Goal: Task Accomplishment & Management: Complete application form

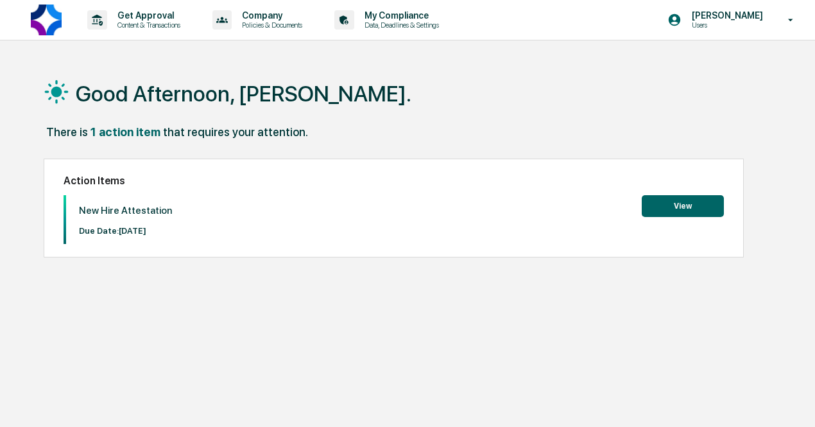
click at [684, 201] on button "View" at bounding box center [683, 206] width 82 height 22
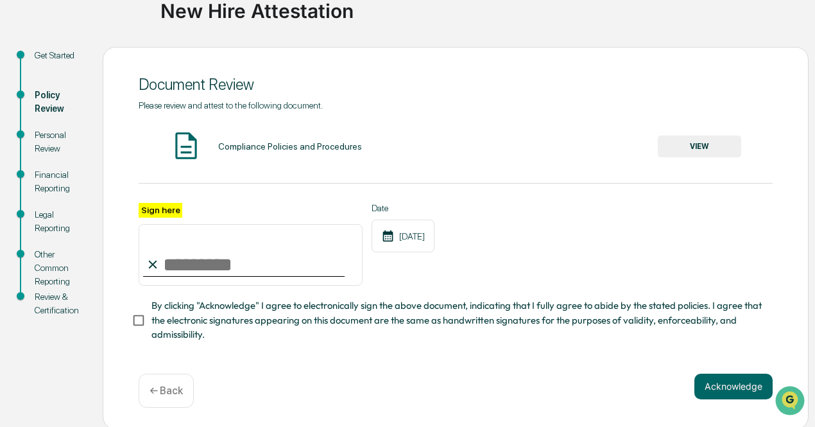
scroll to position [114, 0]
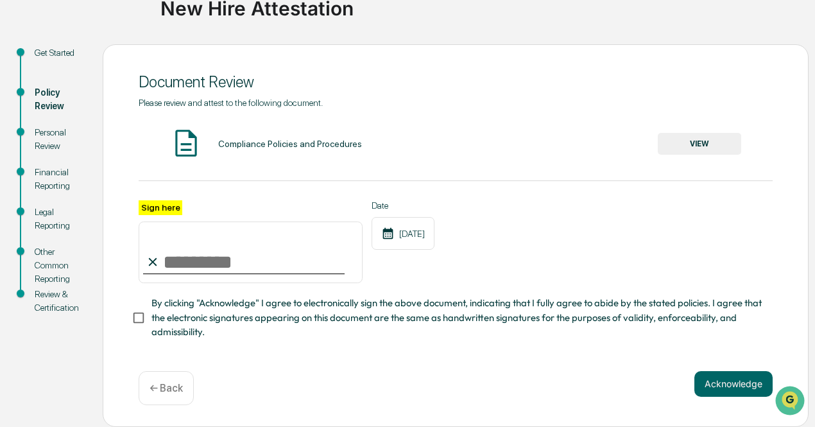
click at [670, 134] on button "VIEW" at bounding box center [699, 144] width 83 height 22
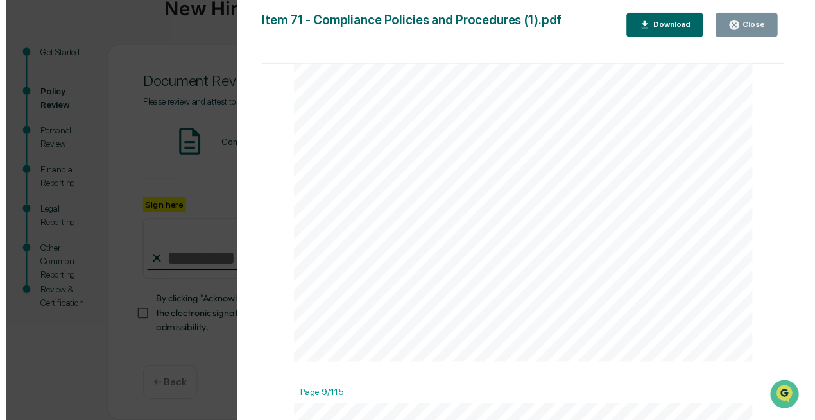
scroll to position [4846, 0]
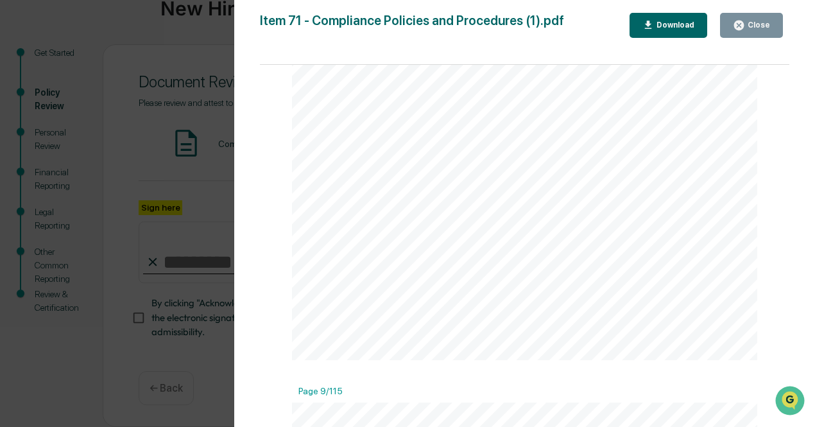
click at [741, 24] on icon "button" at bounding box center [739, 25] width 12 height 12
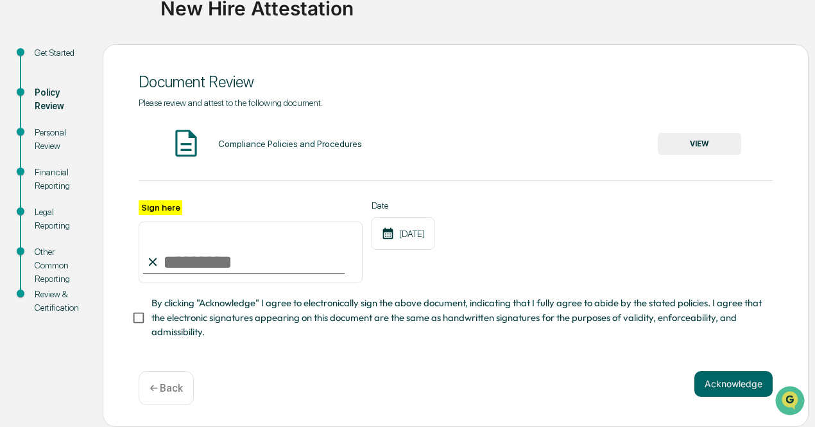
click at [282, 264] on input "Sign here" at bounding box center [251, 252] width 224 height 62
type input "**********"
click at [719, 374] on button "Acknowledge" at bounding box center [733, 384] width 78 height 26
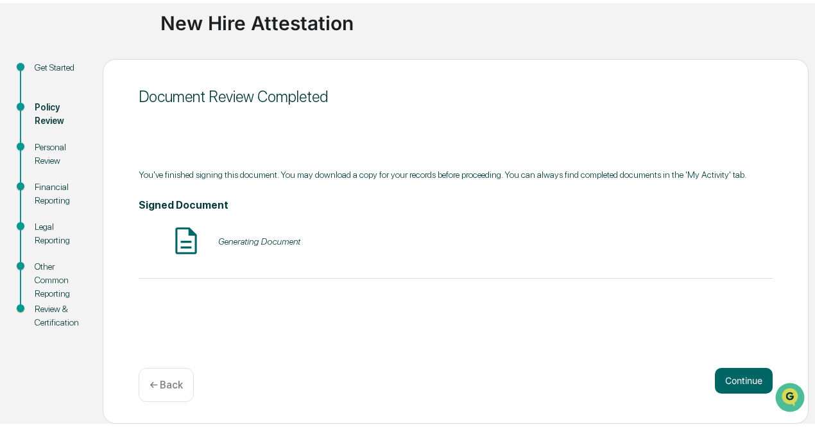
scroll to position [90, 0]
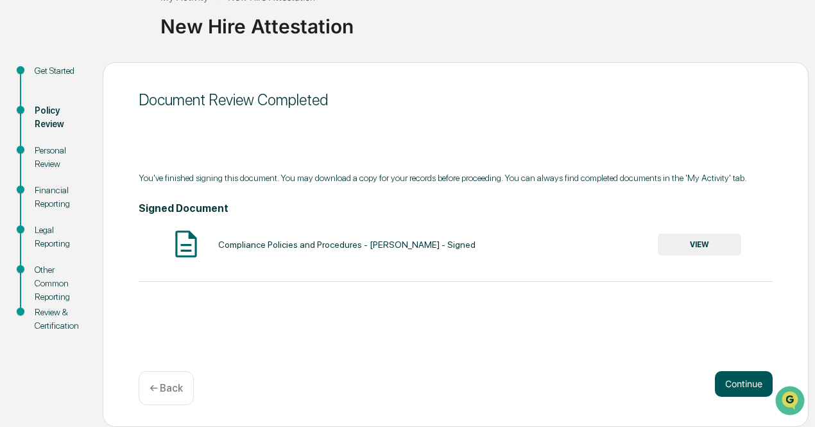
click at [738, 386] on button "Continue" at bounding box center [744, 384] width 58 height 26
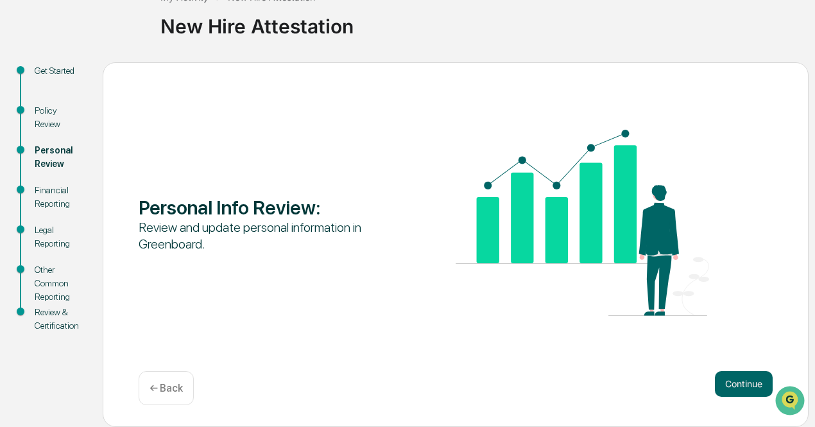
click at [58, 199] on div "Financial Reporting" at bounding box center [58, 197] width 47 height 27
click at [723, 379] on button "Continue" at bounding box center [744, 384] width 58 height 26
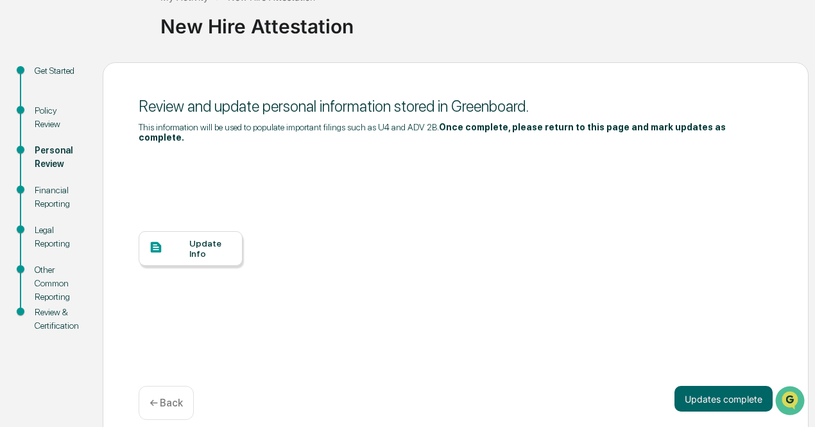
click at [195, 238] on div "Update Info" at bounding box center [210, 248] width 43 height 21
click at [57, 24] on div "My Activity New Hire Attestation New Hire Attestation Get Started Policy Review…" at bounding box center [407, 205] width 815 height 471
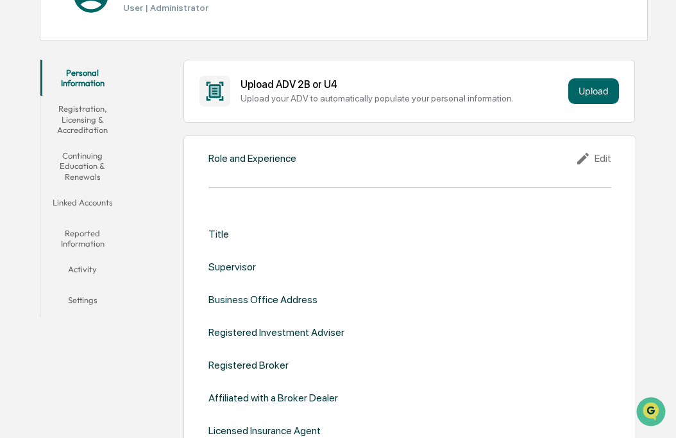
scroll to position [175, 0]
